Goal: Information Seeking & Learning: Learn about a topic

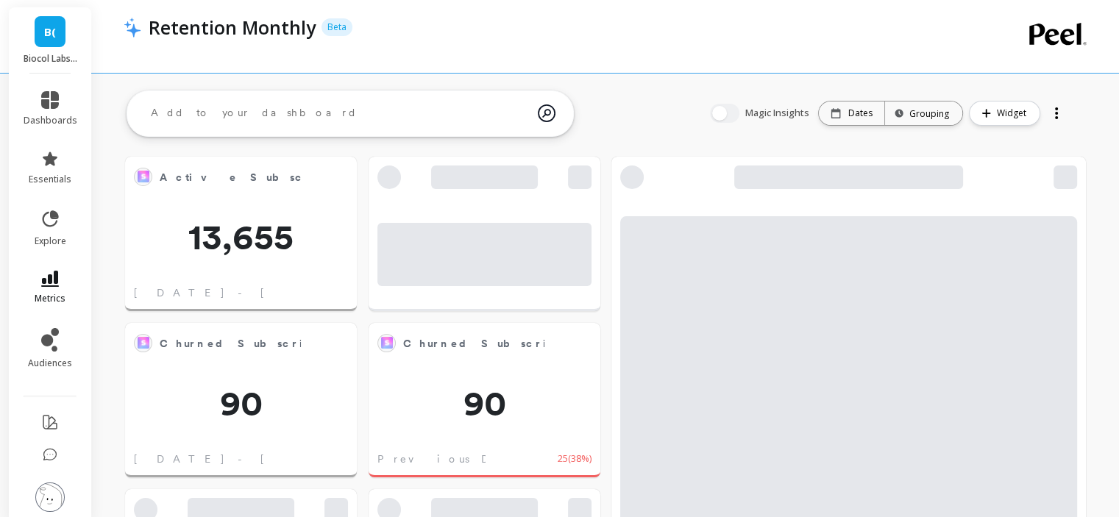
click at [41, 281] on icon at bounding box center [50, 279] width 18 height 16
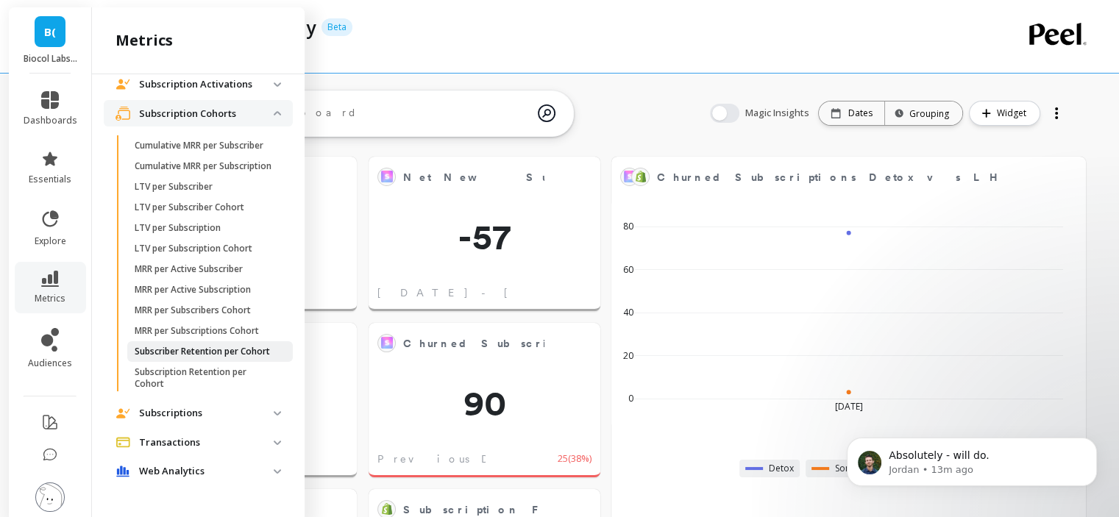
scroll to position [393, 907]
click at [192, 346] on p "Subscriber Retention per Cohort" at bounding box center [202, 352] width 135 height 12
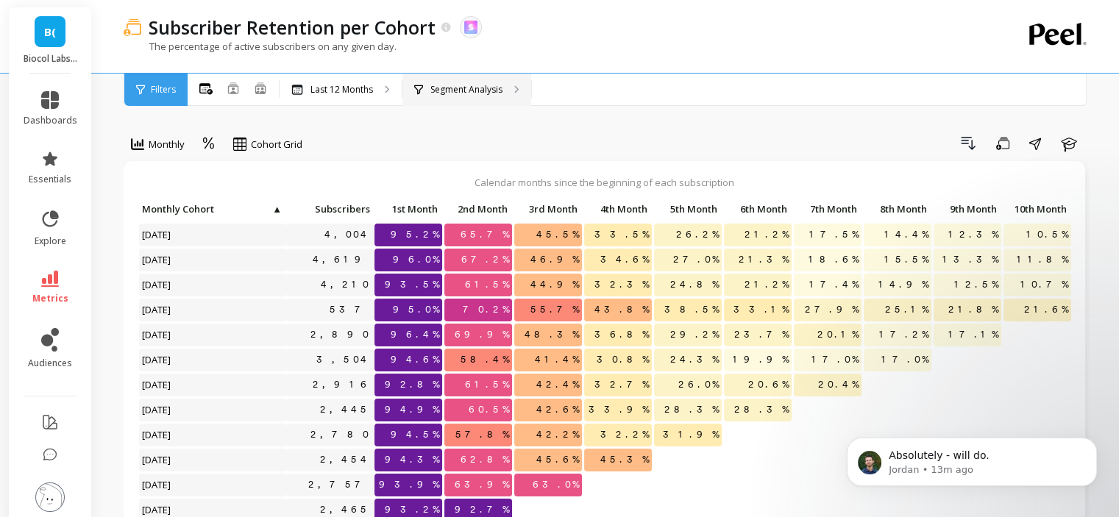
click at [486, 90] on p "Segment Analysis" at bounding box center [466, 90] width 72 height 12
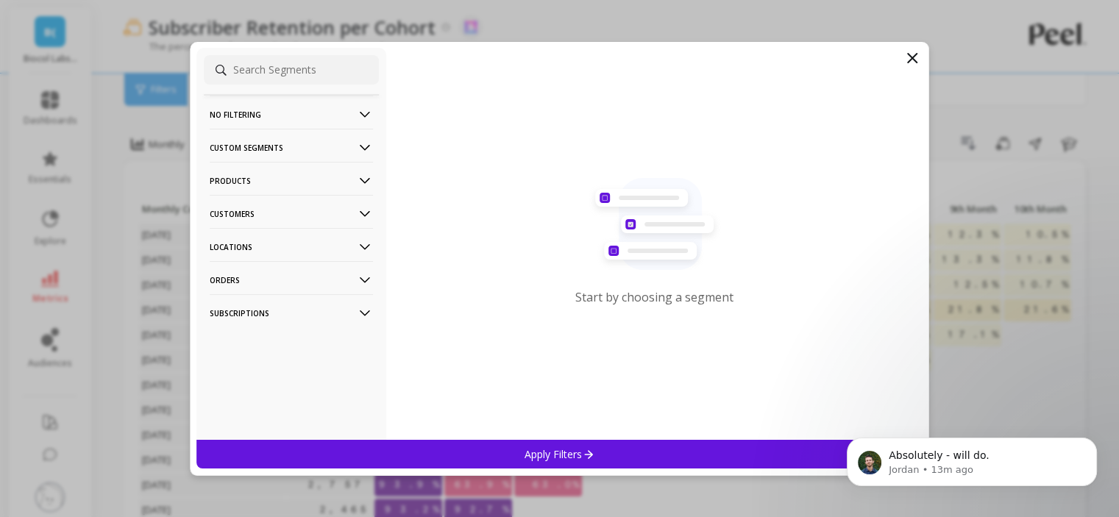
click at [235, 167] on p "Products" at bounding box center [291, 181] width 163 height 38
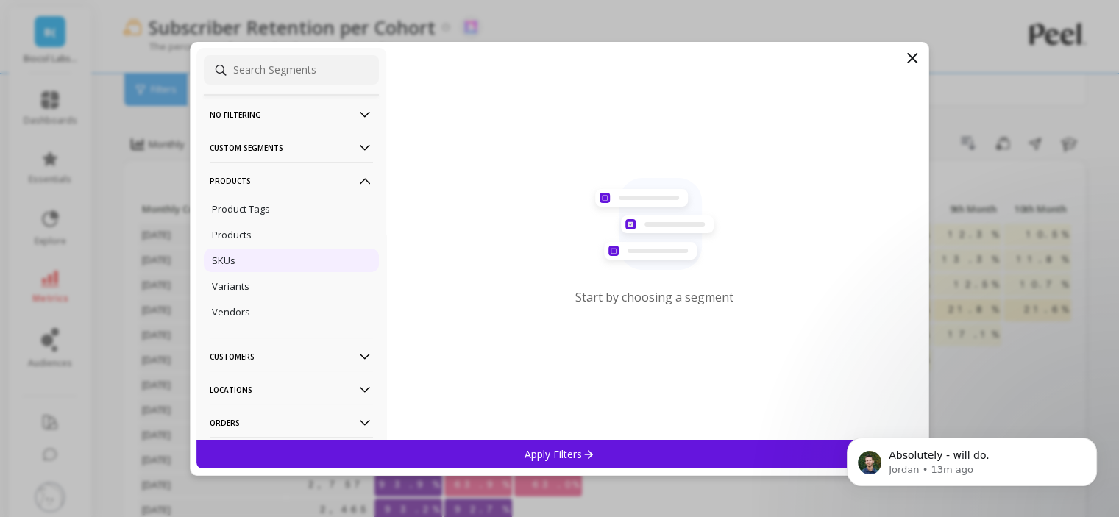
click at [241, 251] on div "SKUs" at bounding box center [291, 261] width 175 height 24
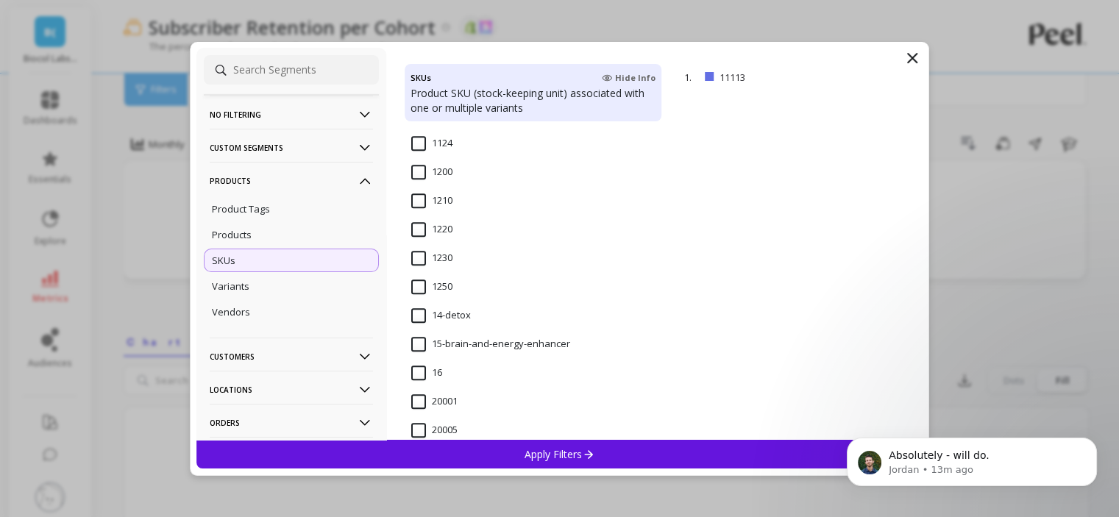
scroll to position [1104, 0]
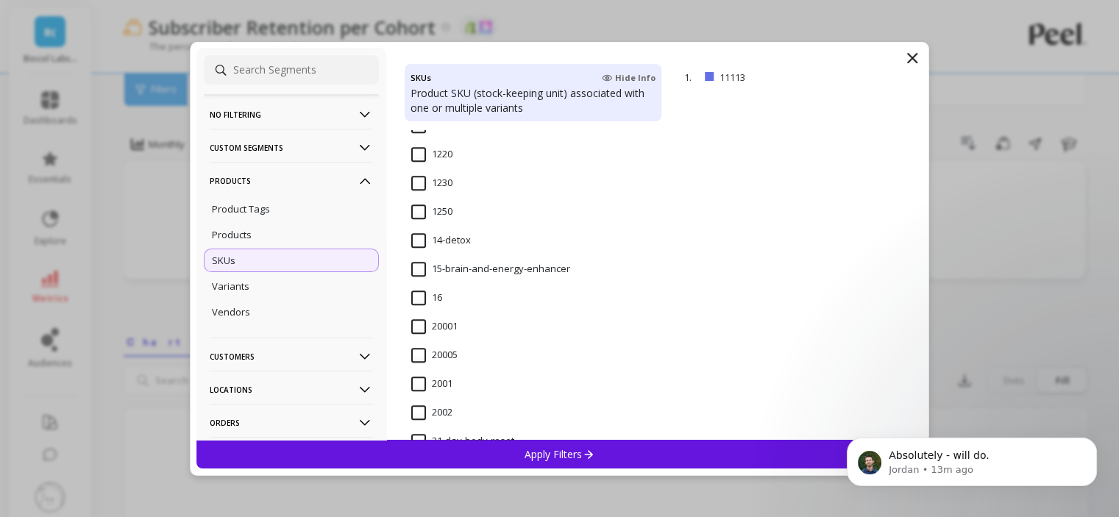
click at [414, 249] on span "14-detox" at bounding box center [441, 248] width 60 height 31
click at [493, 453] on div "Apply Filters" at bounding box center [559, 454] width 727 height 29
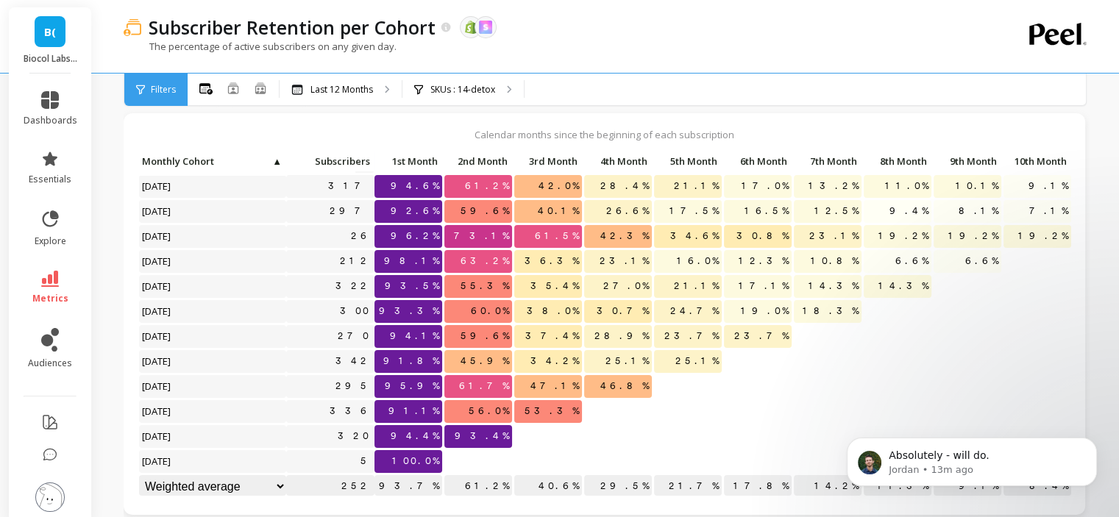
scroll to position [74, 0]
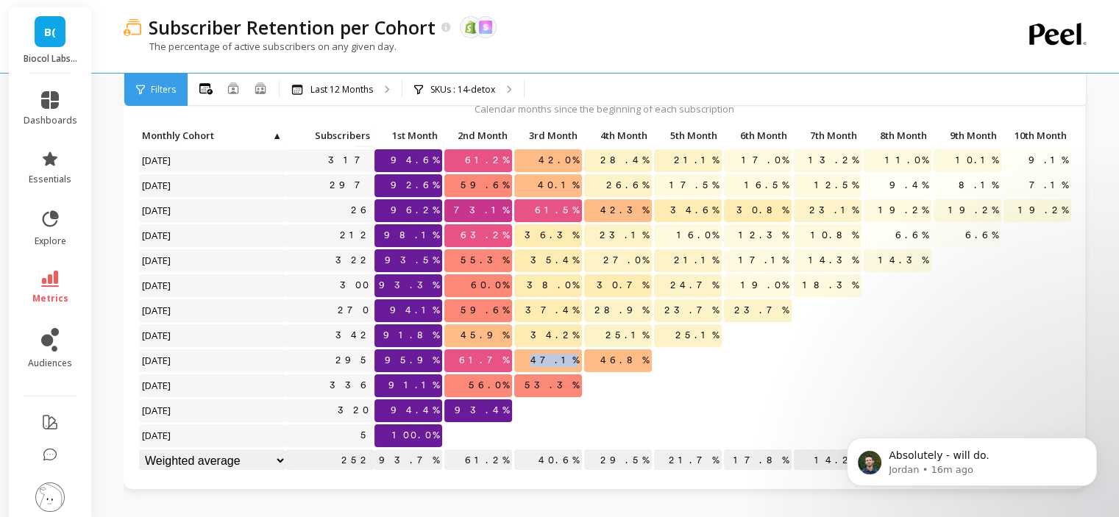
drag, startPoint x: 556, startPoint y: 351, endPoint x: 579, endPoint y: 358, distance: 24.5
click at [579, 358] on span "47.1%" at bounding box center [555, 360] width 54 height 22
click at [463, 90] on p "SKUs : 14-detox" at bounding box center [462, 90] width 65 height 12
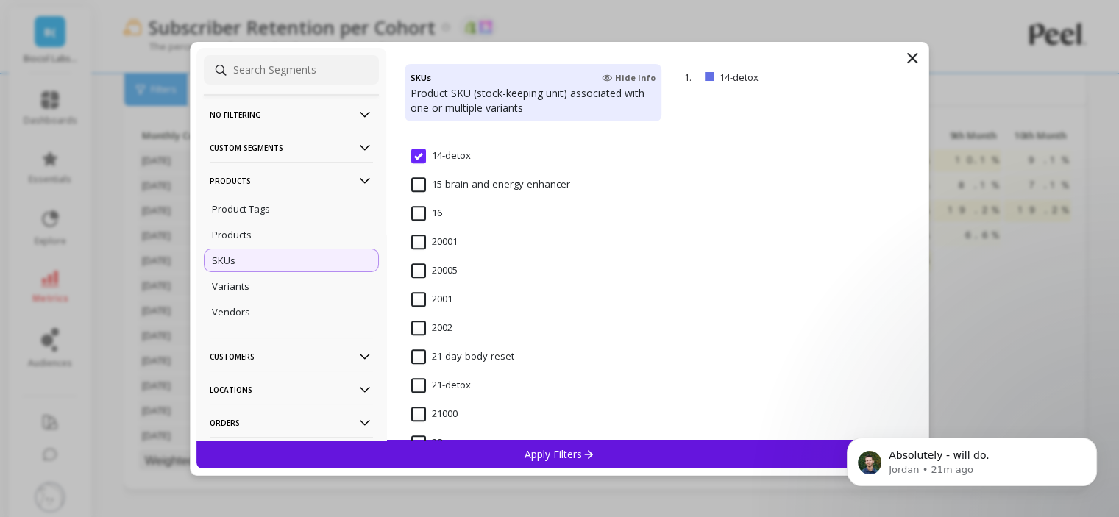
scroll to position [1251, 0]
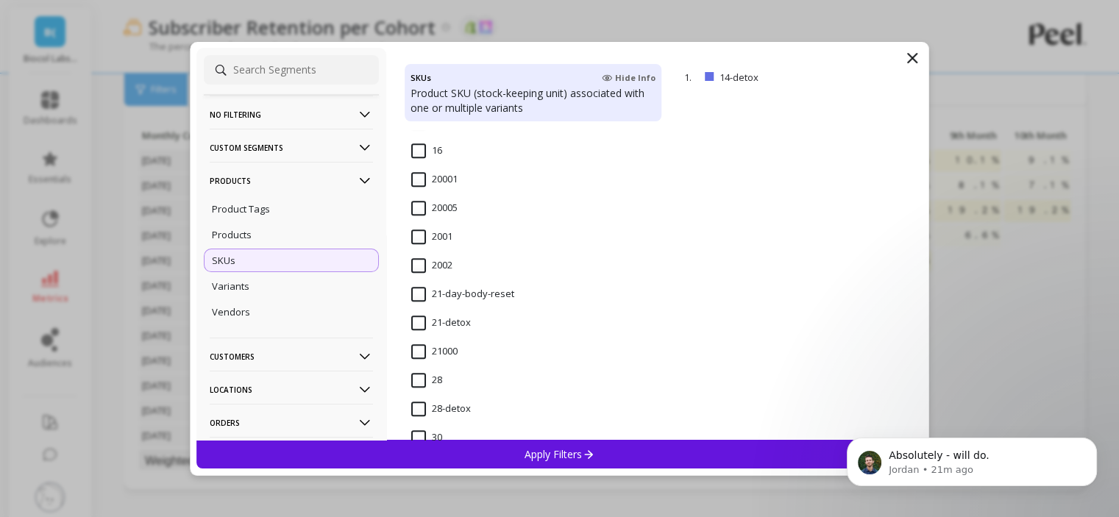
drag, startPoint x: 450, startPoint y: 297, endPoint x: 490, endPoint y: 452, distance: 161.1
click at [450, 297] on input "21-day-body-reset" at bounding box center [462, 294] width 103 height 15
click at [489, 450] on div "Apply Filters" at bounding box center [559, 454] width 727 height 29
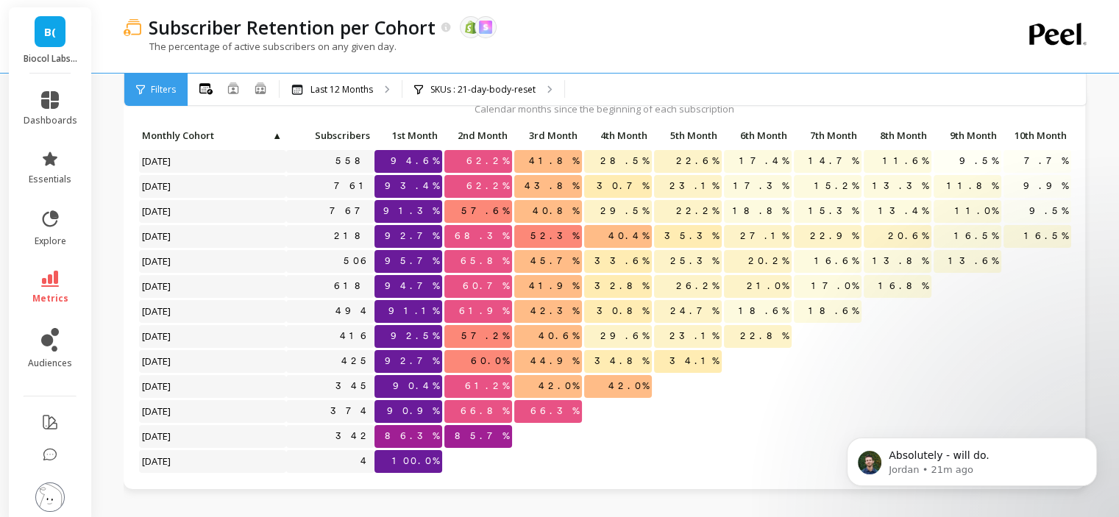
drag, startPoint x: 577, startPoint y: 388, endPoint x: 556, endPoint y: 386, distance: 20.7
click at [567, 385] on span "42.0%" at bounding box center [559, 386] width 46 height 22
drag, startPoint x: 547, startPoint y: 388, endPoint x: 575, endPoint y: 391, distance: 28.2
click at [575, 391] on p "42.0%" at bounding box center [548, 386] width 68 height 22
click at [503, 98] on div "SKUs : 21-day-body-reset" at bounding box center [483, 90] width 162 height 32
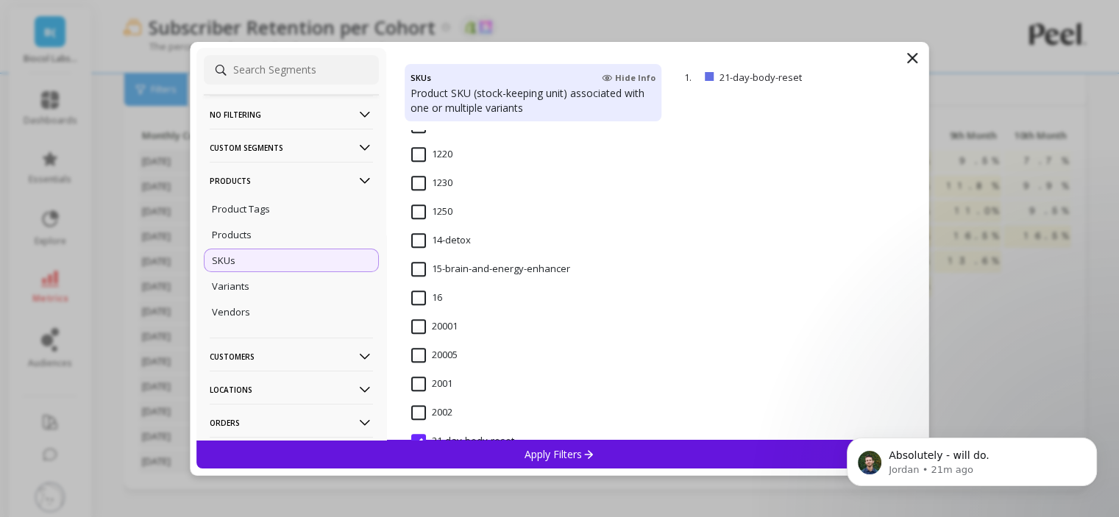
scroll to position [1324, 0]
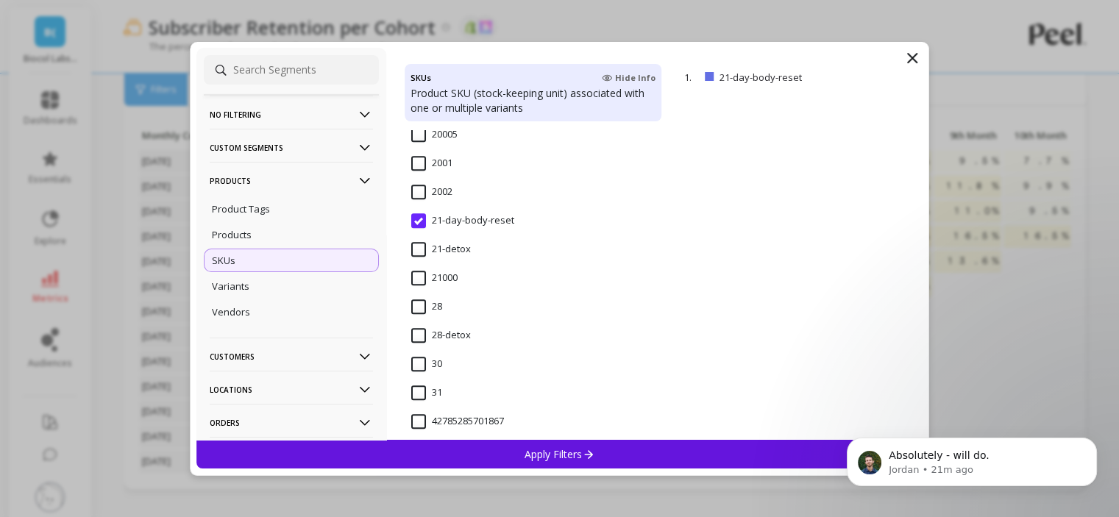
click at [417, 250] on input "21-detox" at bounding box center [441, 249] width 60 height 15
click at [495, 458] on div "Apply Filters" at bounding box center [559, 454] width 727 height 29
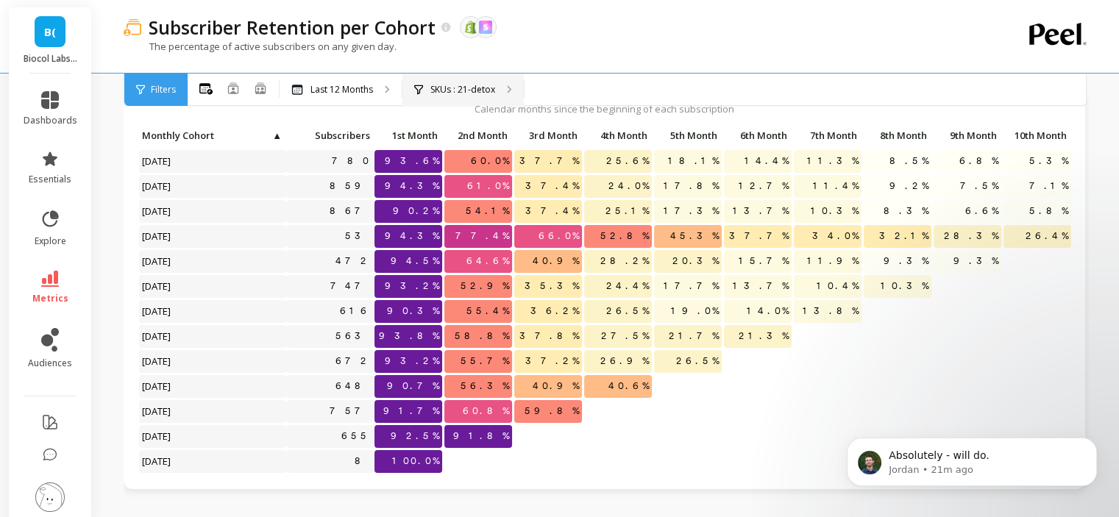
click at [491, 82] on div "SKUs : 21-detox" at bounding box center [462, 90] width 121 height 32
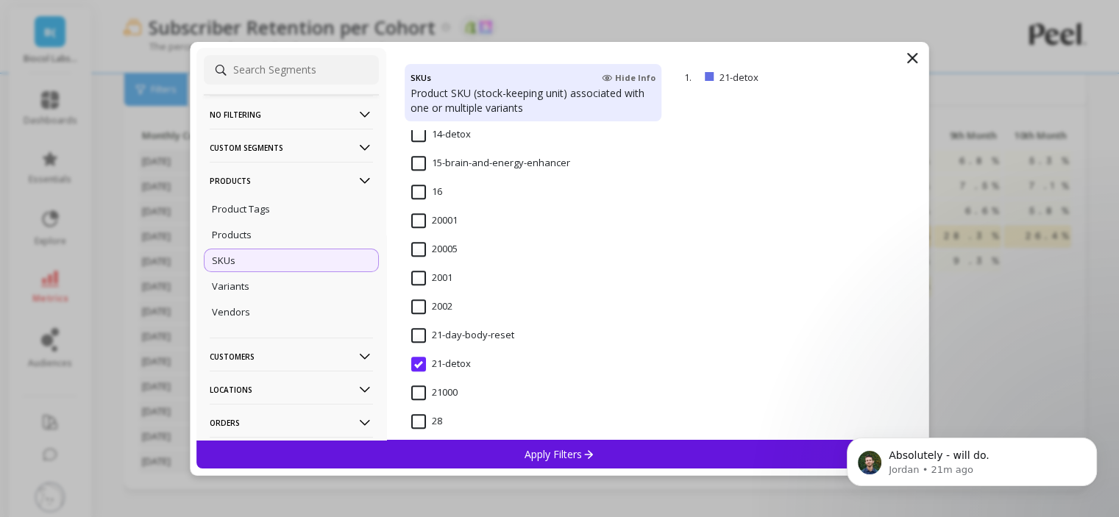
scroll to position [1472, 0]
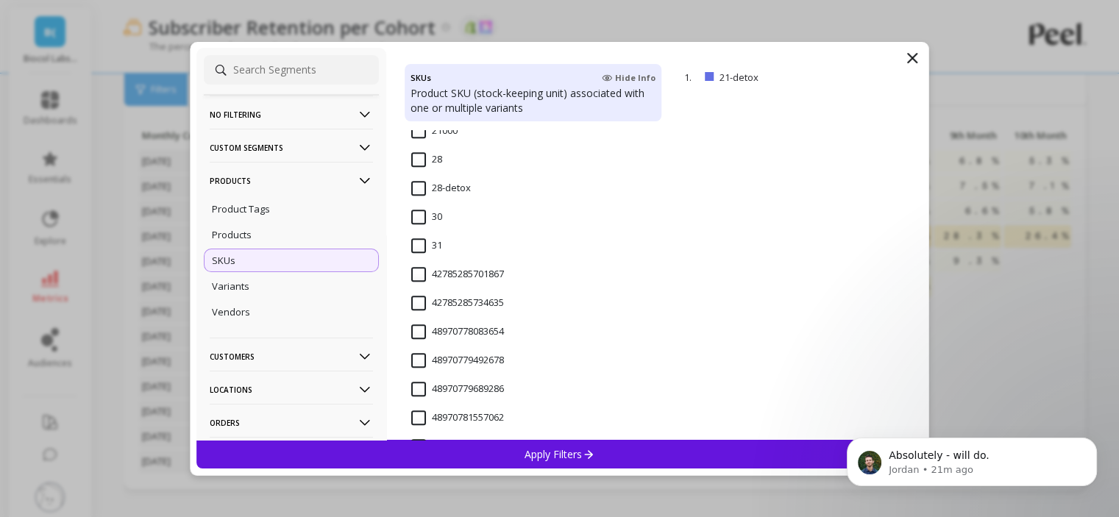
click at [425, 187] on input "28-detox" at bounding box center [441, 188] width 60 height 15
click at [513, 450] on div "Apply Filters" at bounding box center [559, 454] width 727 height 29
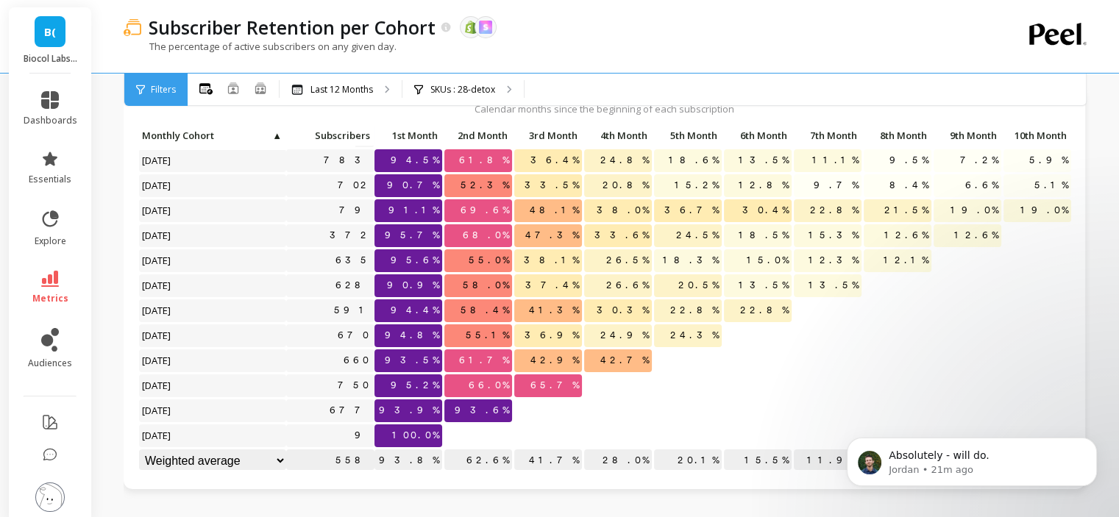
scroll to position [37, 0]
click at [458, 84] on p "SKUs : 28-detox" at bounding box center [462, 90] width 65 height 12
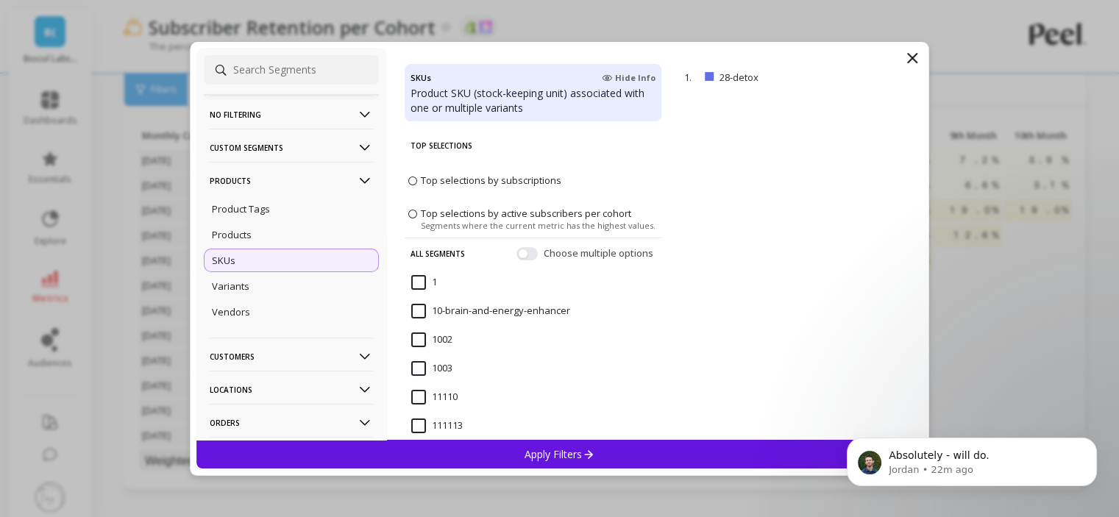
click at [916, 54] on icon at bounding box center [912, 58] width 9 height 9
